Goal: Information Seeking & Learning: Learn about a topic

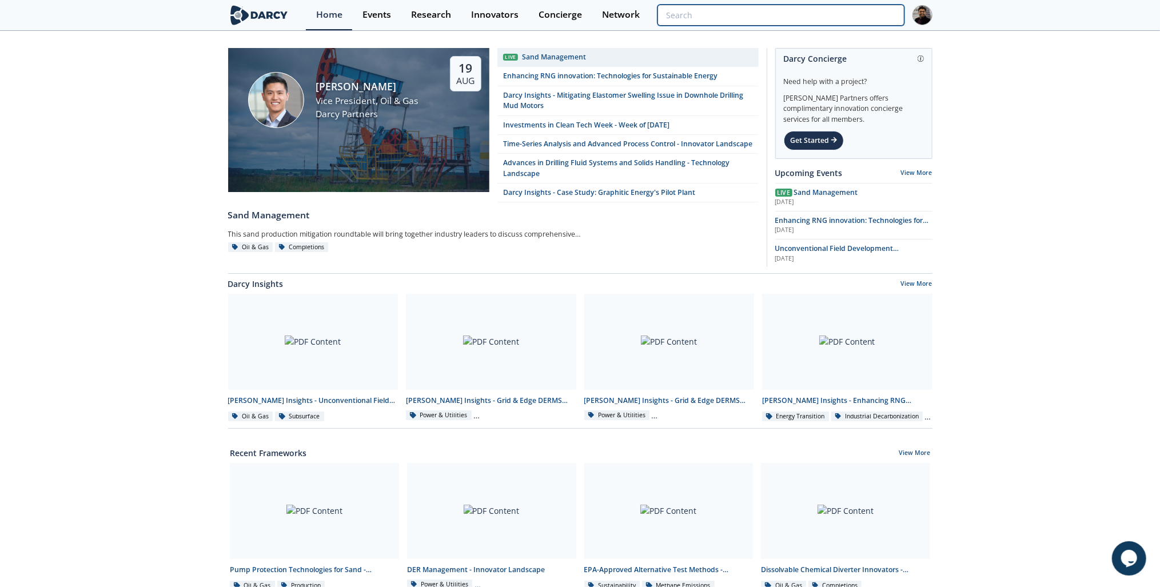
click at [823, 13] on input "search" at bounding box center [780, 15] width 246 height 21
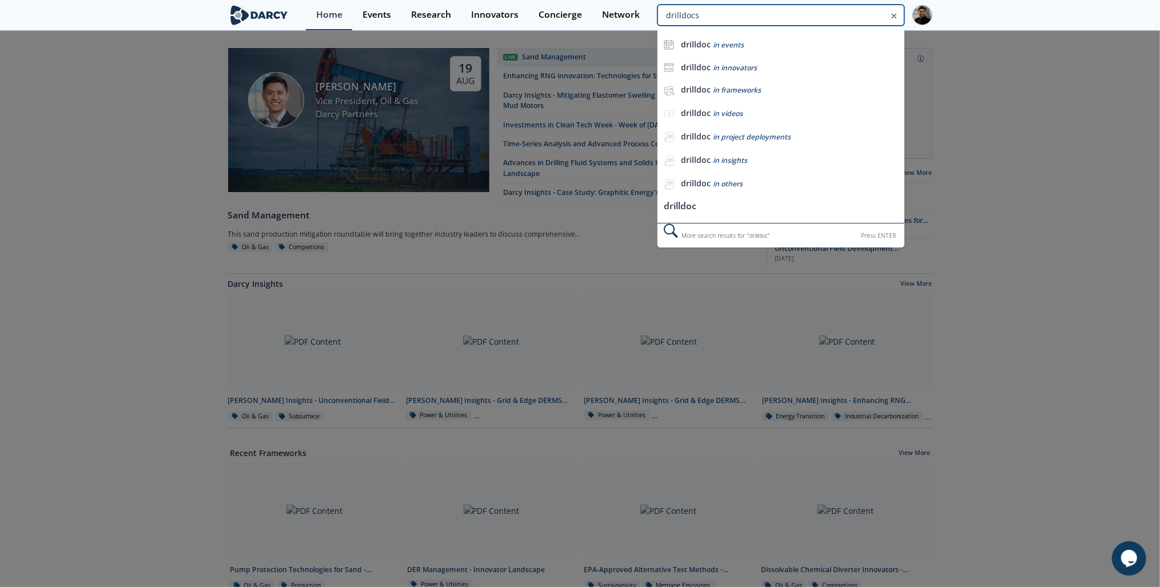
type input "drilldocs"
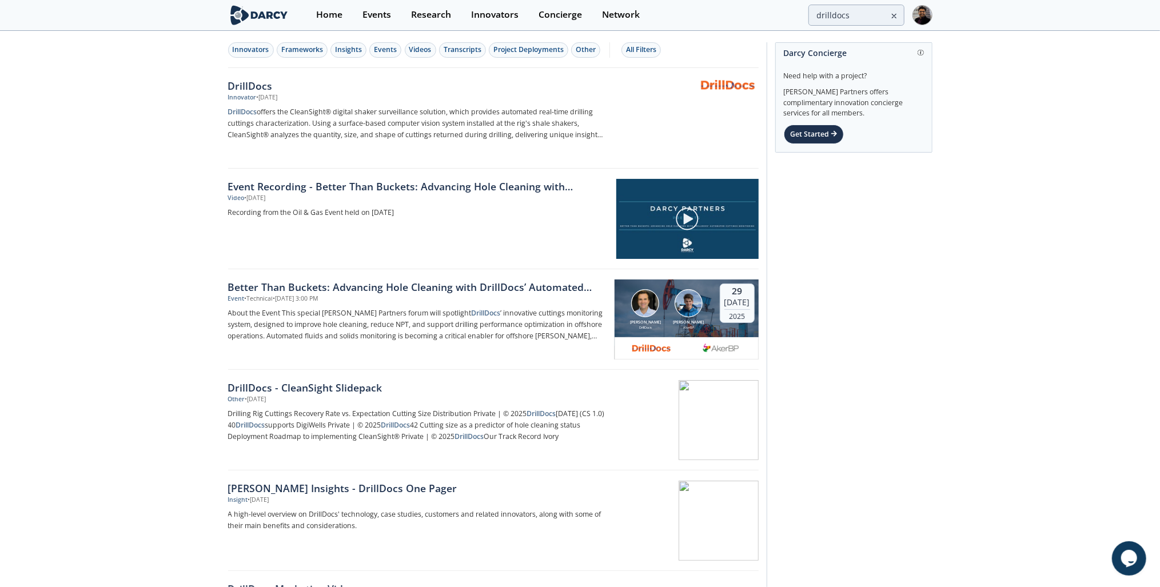
click at [447, 330] on p "About the Event This special [PERSON_NAME] Partners forum will spotlight DrillD…" at bounding box center [417, 325] width 378 height 34
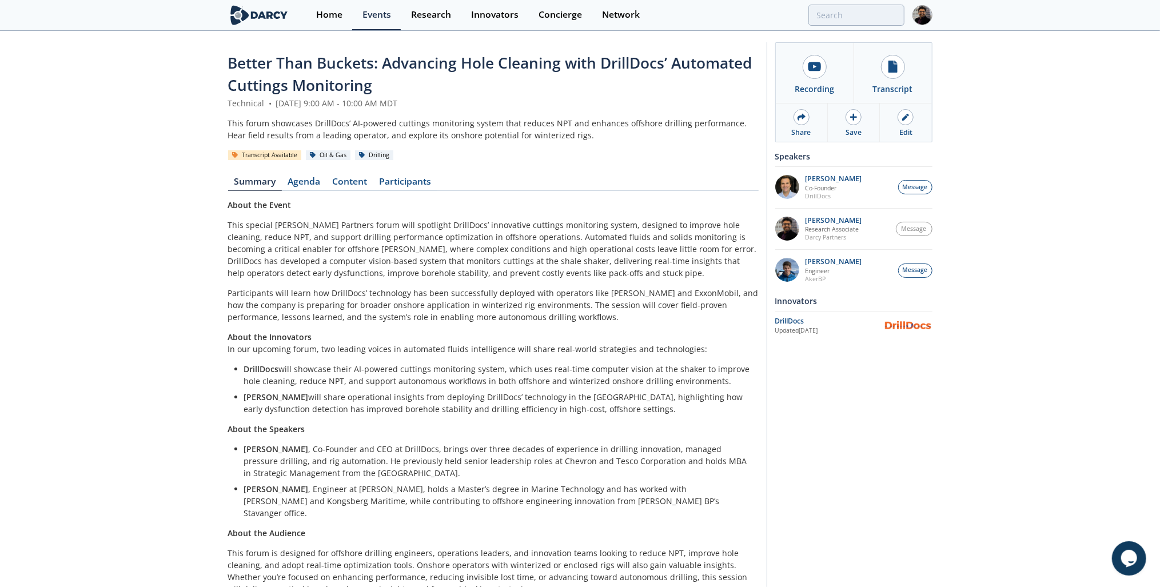
click at [357, 180] on link "Content" at bounding box center [349, 184] width 47 height 14
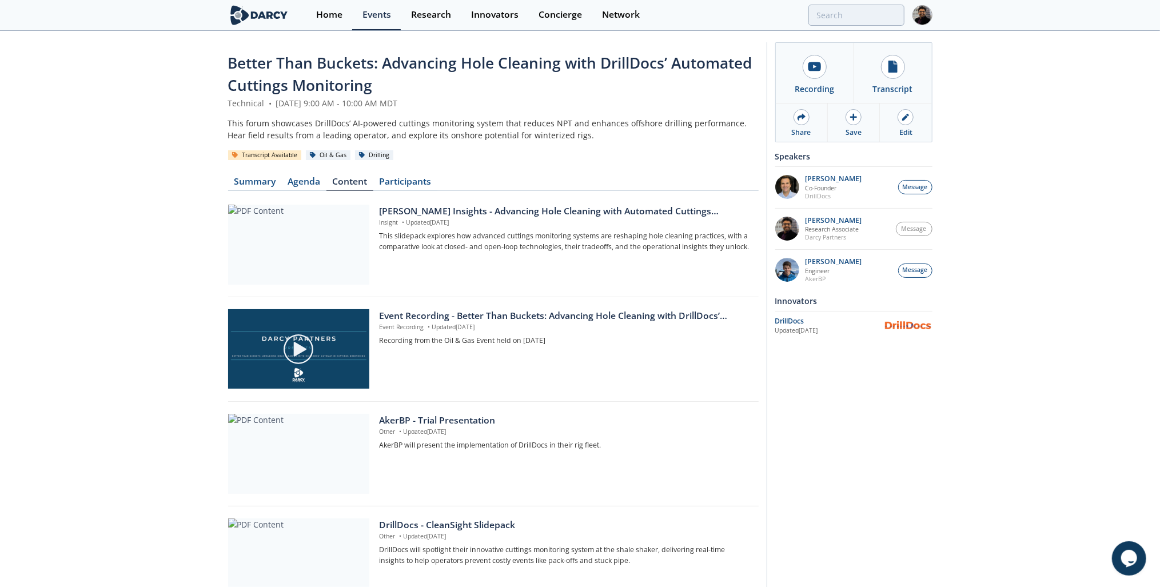
click at [329, 338] on div at bounding box center [298, 349] width 128 height 64
